Goal: Task Accomplishment & Management: Use online tool/utility

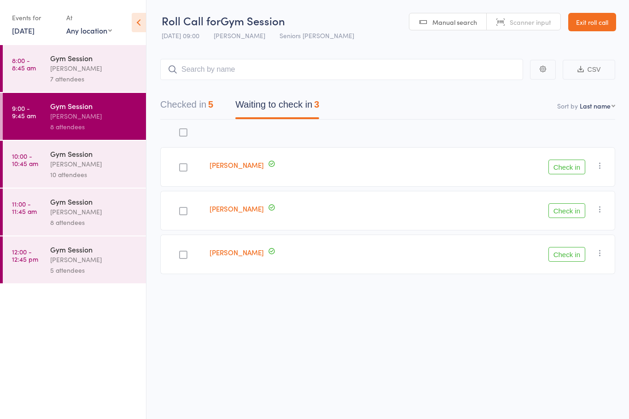
click at [189, 111] on button "Checked in 5" at bounding box center [186, 107] width 53 height 24
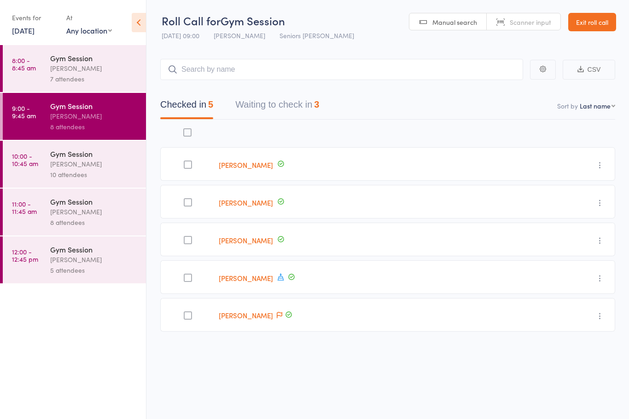
click at [75, 169] on div "[PERSON_NAME]" at bounding box center [94, 164] width 88 height 11
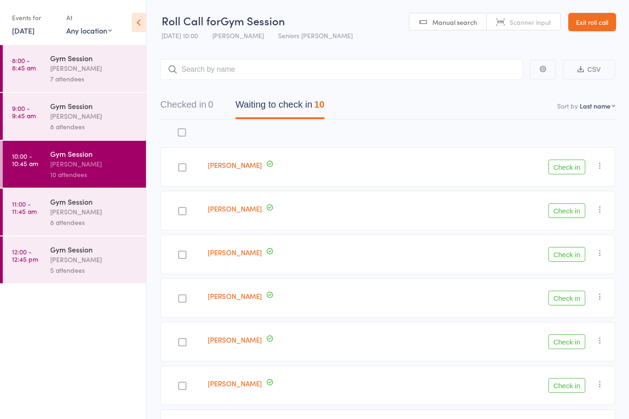
click at [557, 258] on button "Check in" at bounding box center [566, 254] width 37 height 15
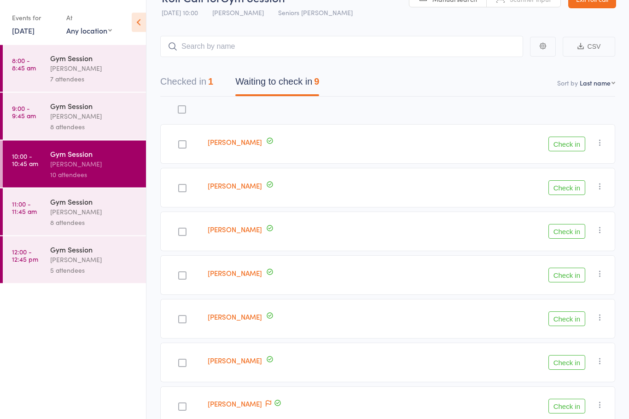
scroll to position [23, 0]
click at [560, 318] on button "Check in" at bounding box center [566, 319] width 37 height 15
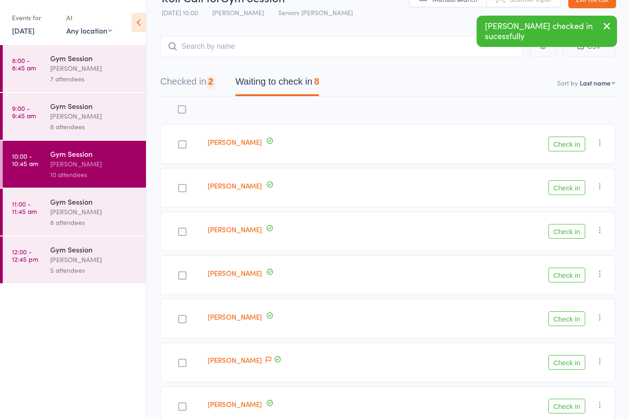
click at [595, 323] on button "button" at bounding box center [599, 317] width 11 height 11
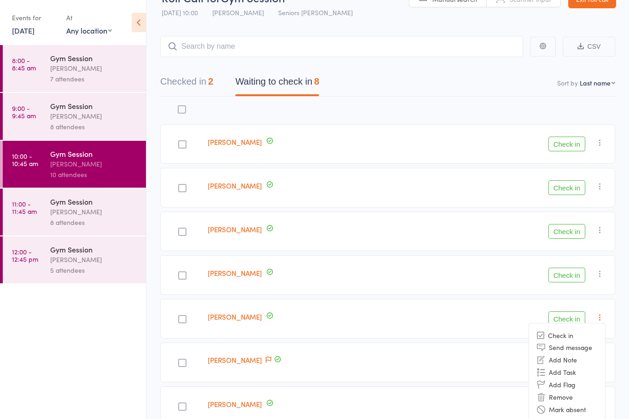
click at [179, 325] on label at bounding box center [182, 320] width 8 height 10
click at [180, 317] on input "checkbox" at bounding box center [180, 317] width 0 height 0
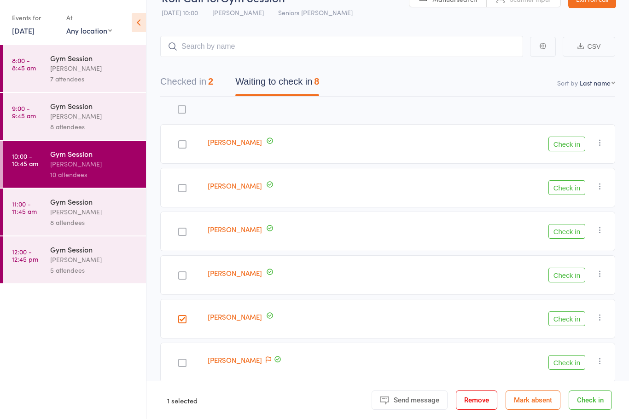
click at [566, 318] on button "Check in" at bounding box center [566, 319] width 37 height 15
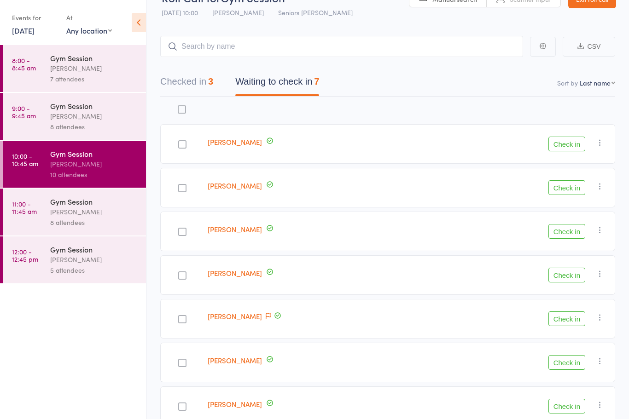
click at [566, 149] on button "Check in" at bounding box center [566, 144] width 37 height 15
click at [576, 151] on button "Check in" at bounding box center [566, 144] width 37 height 15
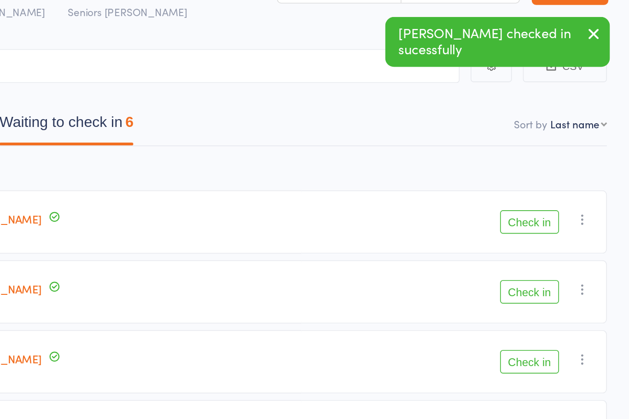
scroll to position [0, 0]
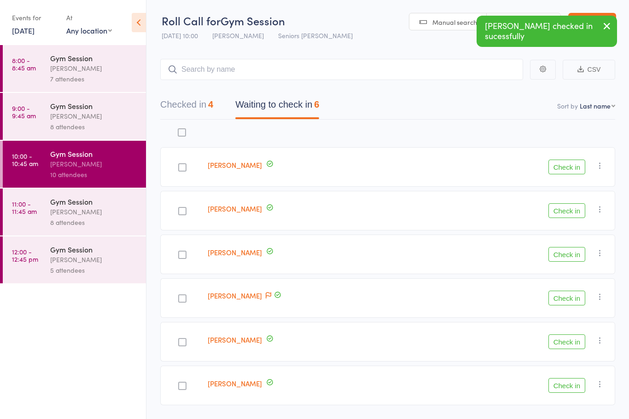
click at [569, 161] on button "Check in" at bounding box center [566, 167] width 37 height 15
click at [570, 213] on button "Check in" at bounding box center [566, 210] width 37 height 15
click at [564, 261] on button "Check in" at bounding box center [566, 254] width 37 height 15
click at [569, 294] on button "Check in" at bounding box center [566, 298] width 37 height 15
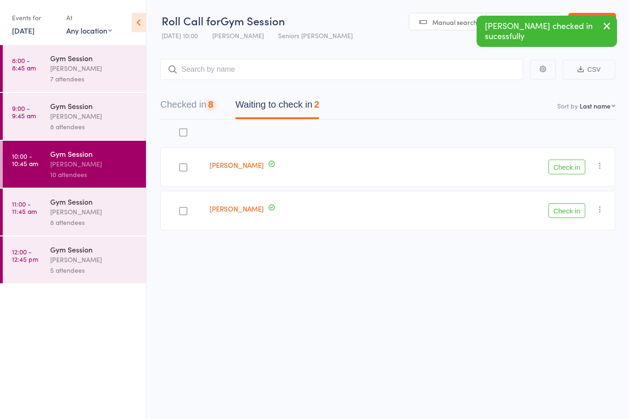
click at [569, 244] on div "edit [PERSON_NAME] Check in Check in Send message Add Note Add Task Add Flag Re…" at bounding box center [387, 196] width 455 height 152
click at [568, 205] on button "Check in" at bounding box center [566, 210] width 37 height 15
click at [575, 165] on button "Check in" at bounding box center [566, 167] width 37 height 15
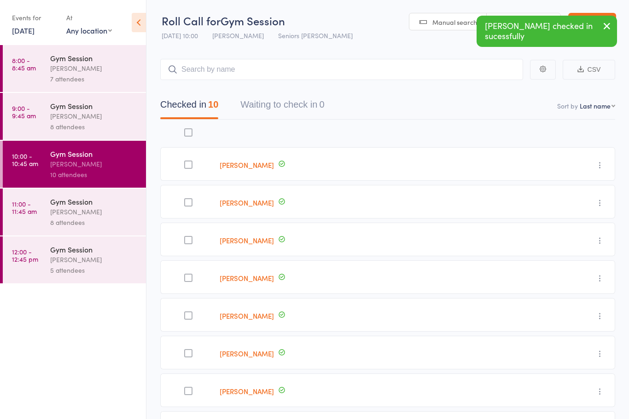
click at [111, 130] on div "8 attendees" at bounding box center [94, 127] width 88 height 11
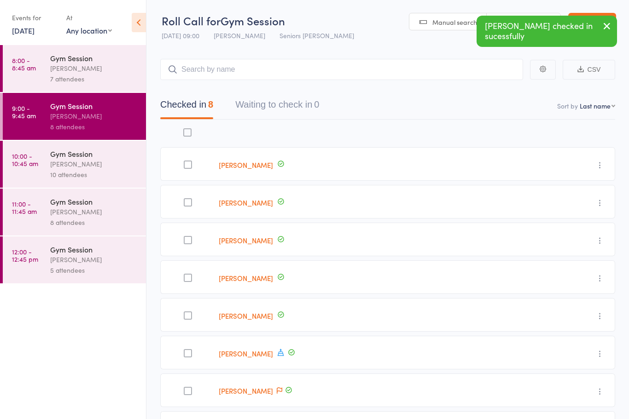
click at [125, 74] on div "[PERSON_NAME]" at bounding box center [94, 68] width 88 height 11
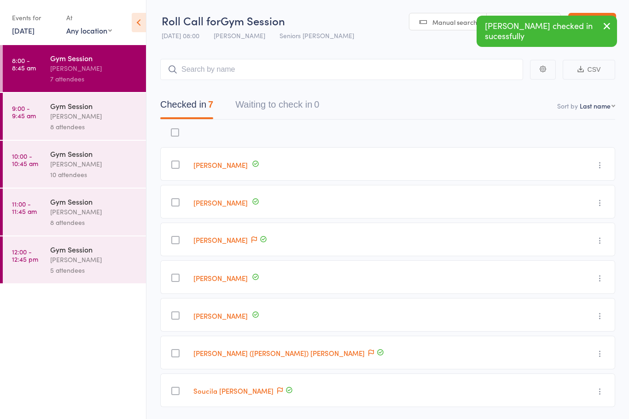
click at [88, 207] on div "Gym Session" at bounding box center [94, 202] width 88 height 10
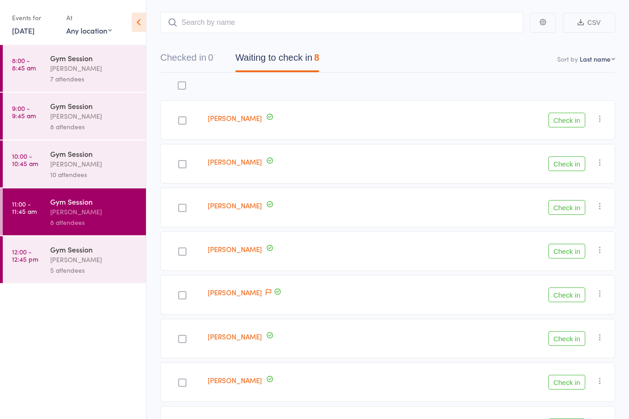
scroll to position [47, 0]
click at [569, 163] on button "Check in" at bounding box center [566, 164] width 37 height 15
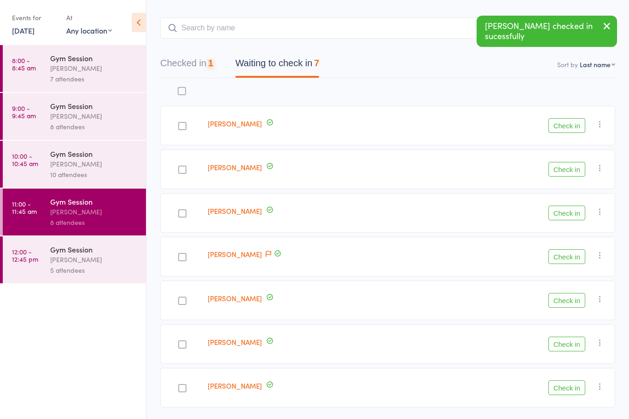
click at [571, 169] on button "Check in" at bounding box center [566, 169] width 37 height 15
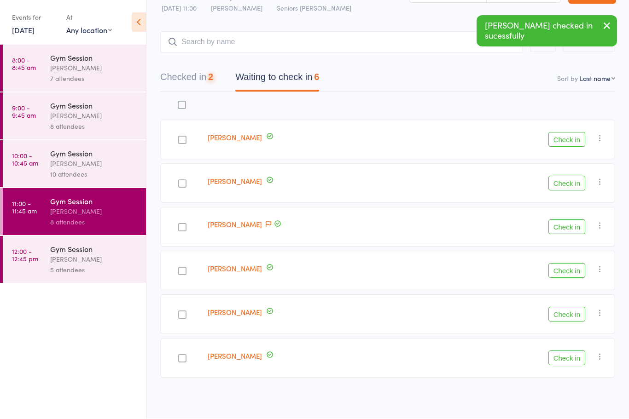
click at [567, 181] on button "Check in" at bounding box center [566, 183] width 37 height 15
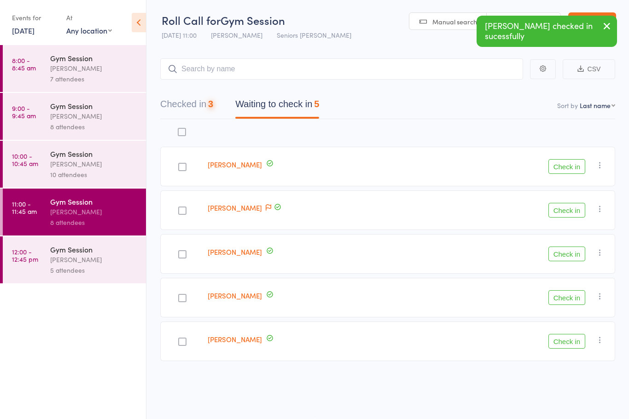
click at [570, 234] on div "Check in Check in Send message Add Note Add Task Add Flag Remove [PERSON_NAME] …" at bounding box center [519, 254] width 191 height 40
click at [570, 203] on button "Check in" at bounding box center [566, 210] width 37 height 15
click at [564, 250] on button "Check in" at bounding box center [566, 254] width 37 height 15
